Goal: Information Seeking & Learning: Learn about a topic

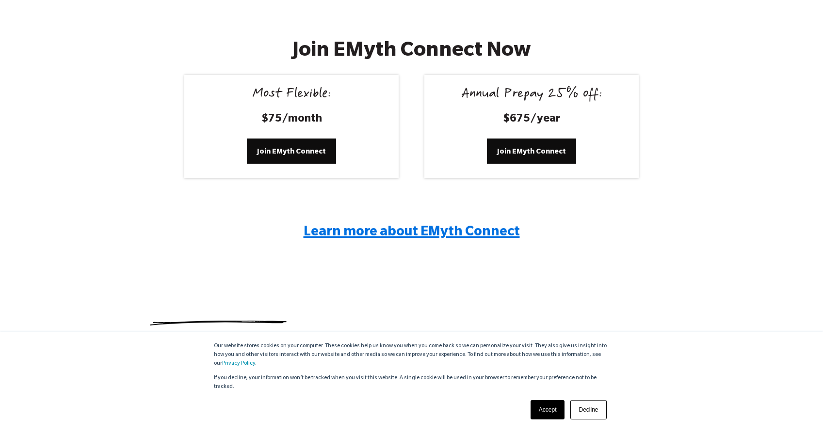
scroll to position [1825, 0]
click at [377, 231] on span "Learn more about EMyth Connect" at bounding box center [411, 233] width 216 height 15
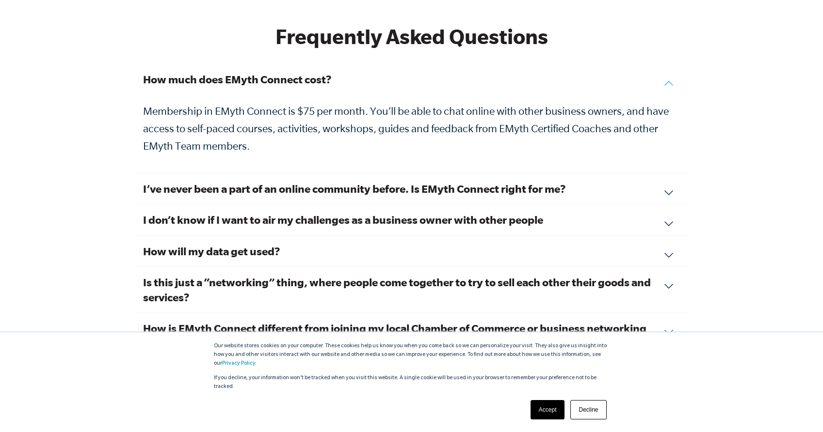
scroll to position [3281, 0]
click at [468, 181] on h3 "I’ve never been a part of an online community before. Is EMyth Connect right fo…" at bounding box center [411, 188] width 537 height 15
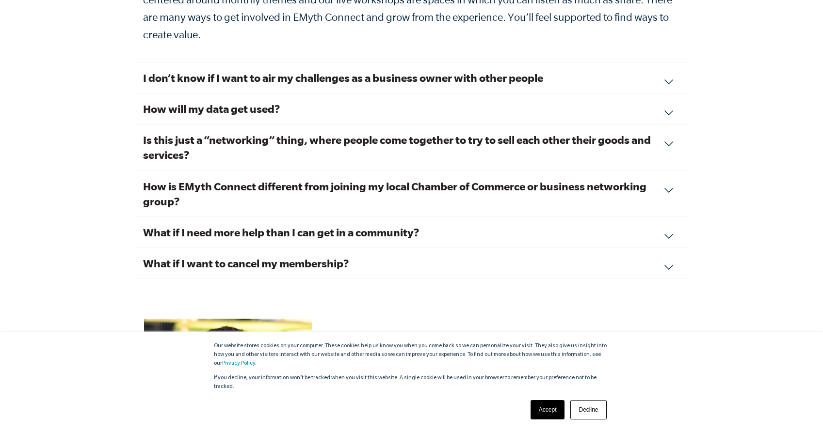
scroll to position [3505, 0]
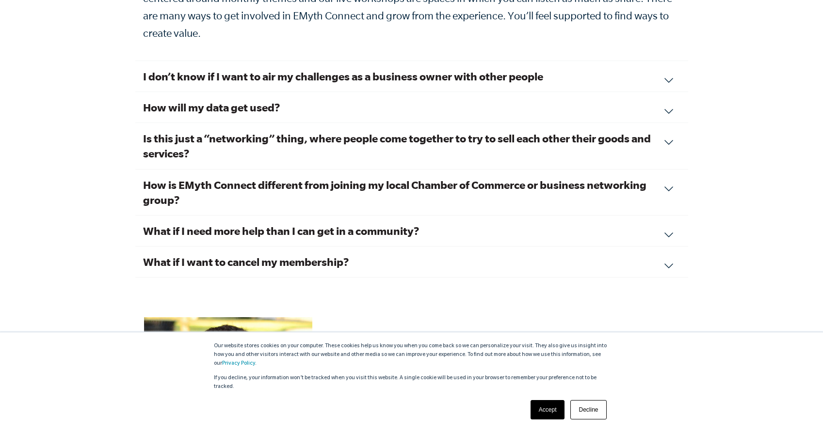
click at [492, 96] on div "How will my data get used? What you share in EMyth Connect is personal and priv…" at bounding box center [411, 107] width 553 height 31
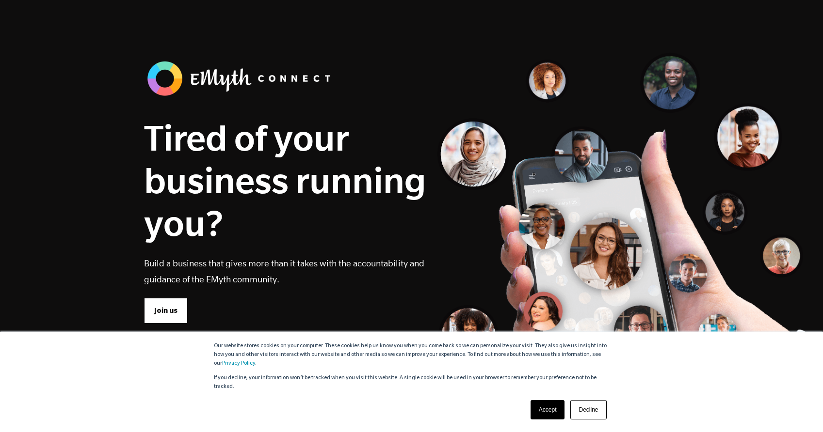
scroll to position [0, 0]
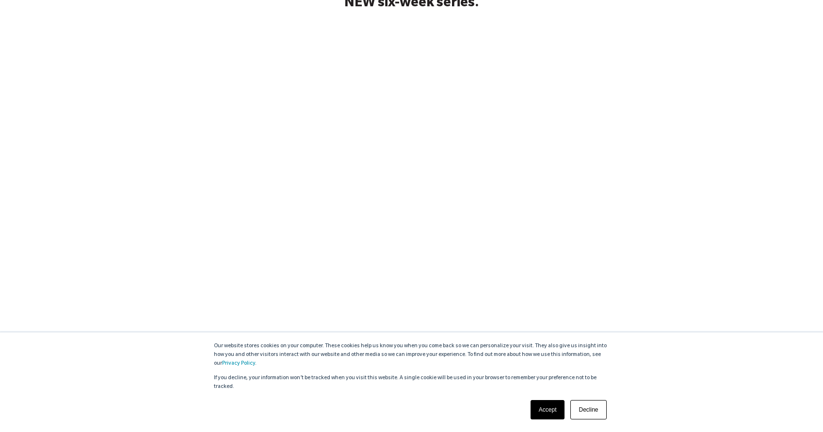
scroll to position [177, 0]
click at [584, 409] on link "Decline" at bounding box center [588, 409] width 36 height 19
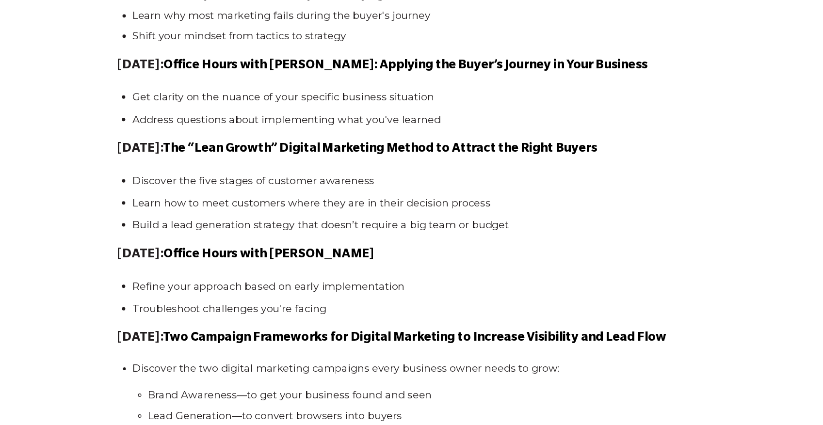
scroll to position [1026, 0]
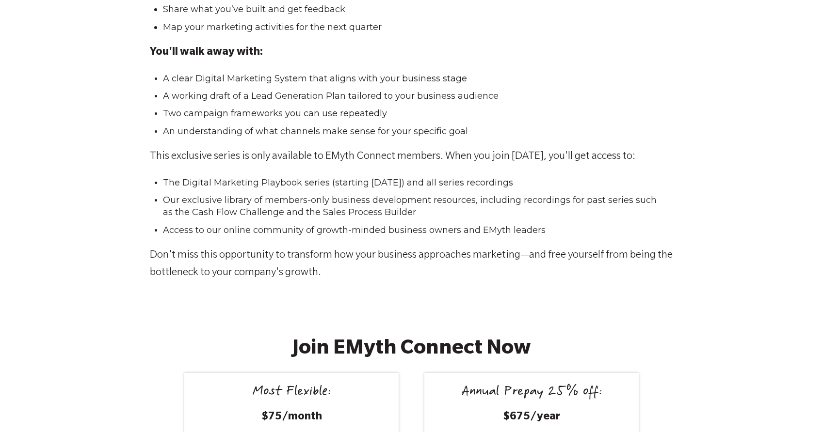
scroll to position [1426, 0]
